Goal: Task Accomplishment & Management: Manage account settings

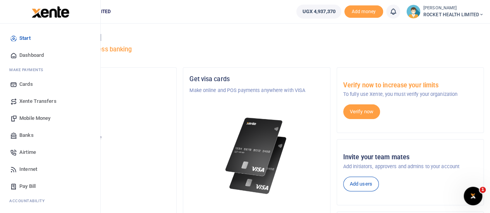
click at [44, 118] on span "Mobile Money" at bounding box center [34, 119] width 31 height 8
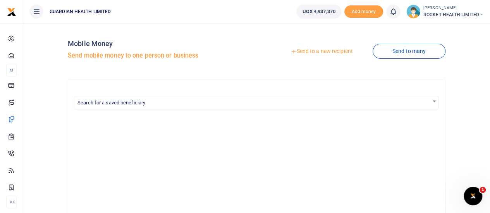
click at [315, 52] on link "Send to a new recipient" at bounding box center [321, 52] width 101 height 14
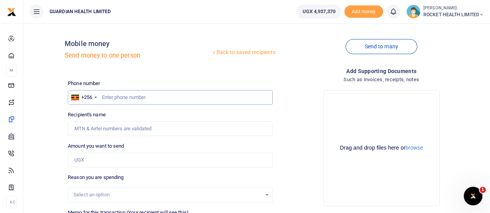
click at [126, 101] on input "text" at bounding box center [170, 97] width 205 height 15
type input "702249877"
click at [134, 162] on input "Amount you want to send" at bounding box center [170, 160] width 205 height 15
type input "30,000"
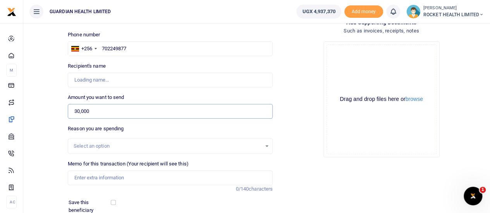
scroll to position [57, 0]
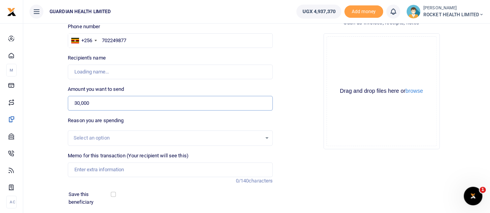
type input "[PERSON_NAME]"
type input "30,000"
click at [148, 144] on div "Select an option" at bounding box center [170, 138] width 205 height 15
click at [240, 143] on div "Select an option" at bounding box center [170, 138] width 205 height 15
click at [269, 138] on div "Select an option" at bounding box center [170, 138] width 204 height 9
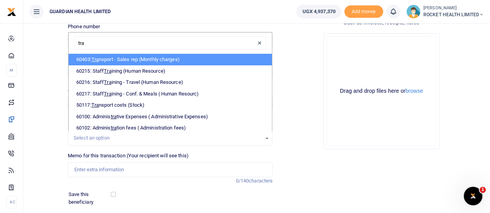
click at [96, 45] on input "tra" at bounding box center [170, 43] width 192 height 14
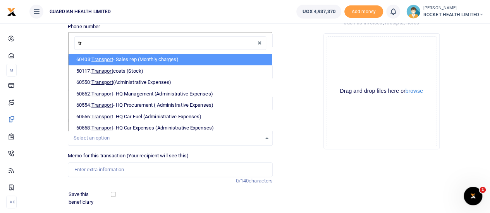
type input "t"
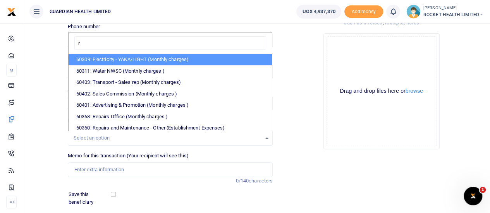
type input "rh"
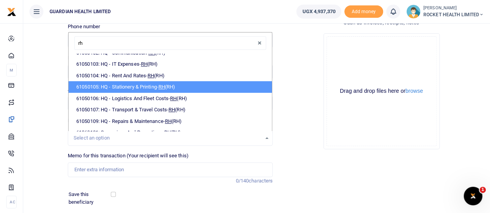
scroll to position [87, 0]
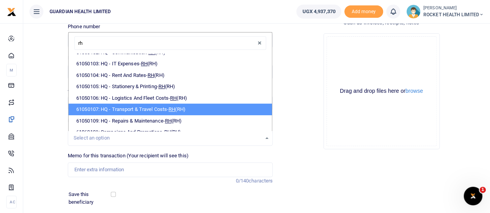
click at [120, 107] on li "61050107: HQ - Transport & Travel Costs- RH (RH)" at bounding box center [170, 110] width 203 height 12
select select "5448"
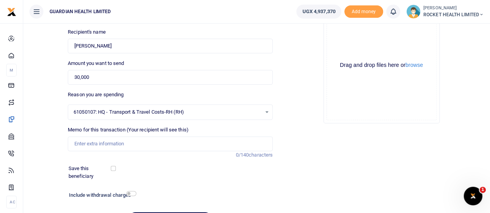
scroll to position [83, 0]
click at [126, 141] on input "Memo for this transaction (Your recipient will see this)" at bounding box center [170, 143] width 205 height 15
click at [108, 142] on input "Memo for this transaction (Your recipient will see this)" at bounding box center [170, 143] width 205 height 15
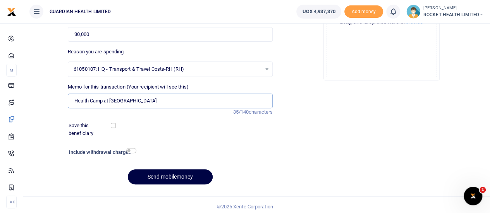
scroll to position [129, 0]
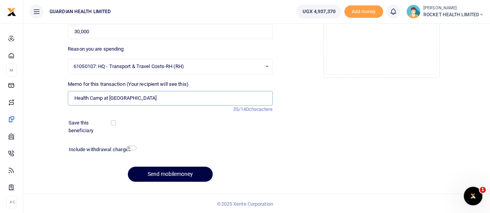
type input "Health Camp at Nakawa Business Park"
click at [114, 122] on input "checkbox" at bounding box center [113, 122] width 5 height 5
checkbox input "true"
click at [130, 147] on input "checkbox" at bounding box center [131, 148] width 10 height 5
checkbox input "true"
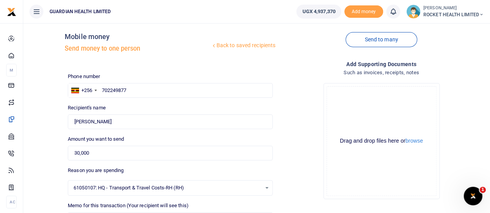
scroll to position [150, 0]
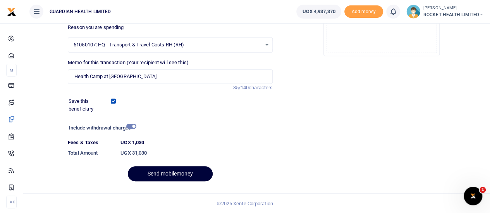
click at [186, 173] on button "Send mobilemoney" at bounding box center [170, 174] width 85 height 15
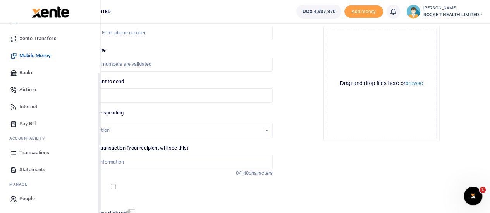
scroll to position [66, 0]
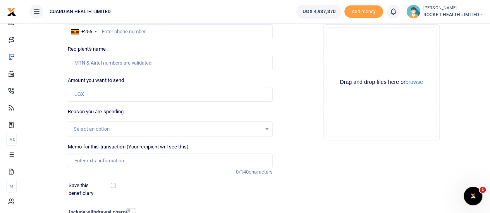
click at [479, 12] on icon at bounding box center [481, 14] width 5 height 5
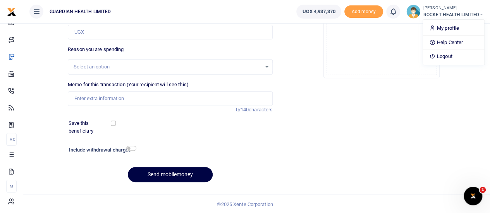
scroll to position [129, 0]
click at [449, 52] on link "Logout" at bounding box center [453, 56] width 61 height 11
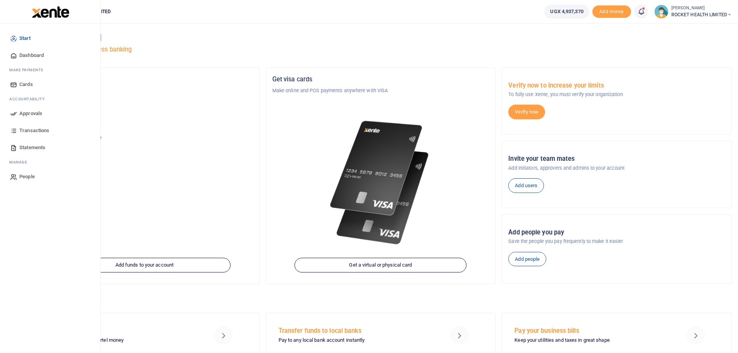
click at [35, 111] on span "Approvals" at bounding box center [30, 114] width 23 height 8
click at [24, 112] on span "Approvals" at bounding box center [30, 114] width 23 height 8
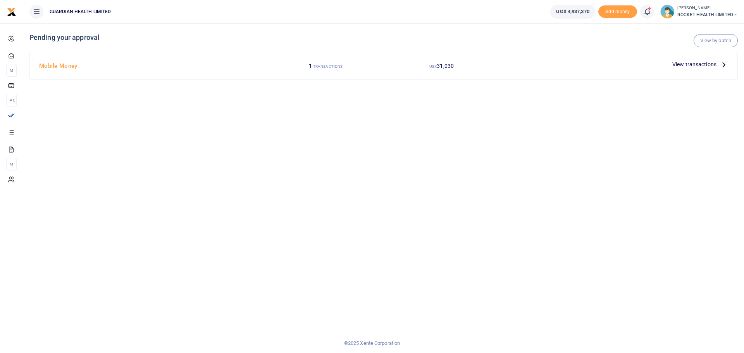
click at [718, 63] on p "View transactions" at bounding box center [700, 64] width 56 height 9
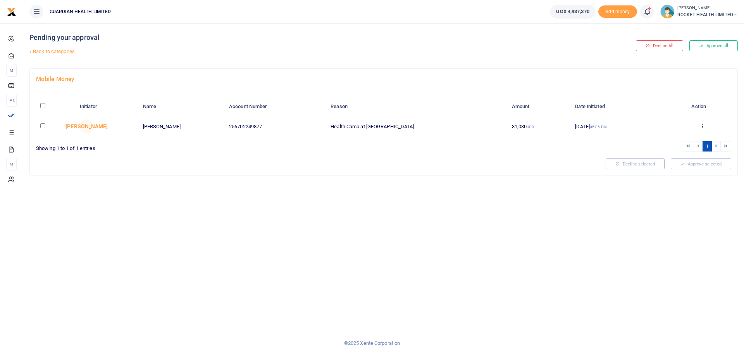
click at [43, 125] on input "checkbox" at bounding box center [42, 125] width 5 height 5
checkbox input "true"
click at [691, 162] on button "Approve selected (1)" at bounding box center [698, 163] width 66 height 11
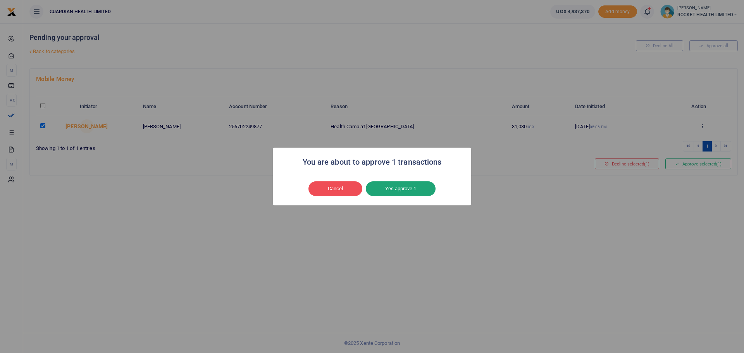
click at [401, 182] on button "Yes approve 1" at bounding box center [401, 188] width 70 height 15
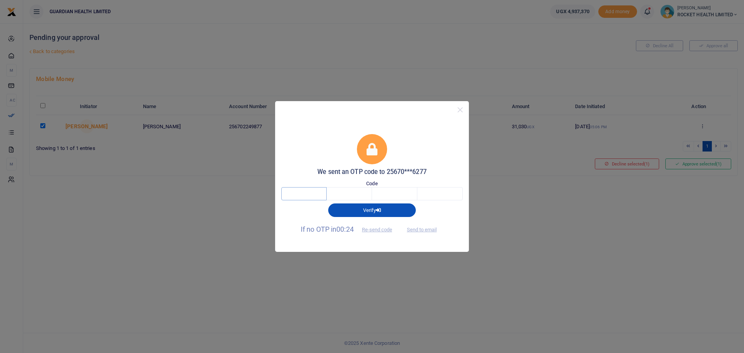
click at [309, 196] on input "text" at bounding box center [303, 193] width 45 height 13
type input "9"
type input "0"
type input "6"
type input "5"
